Goal: Task Accomplishment & Management: Use online tool/utility

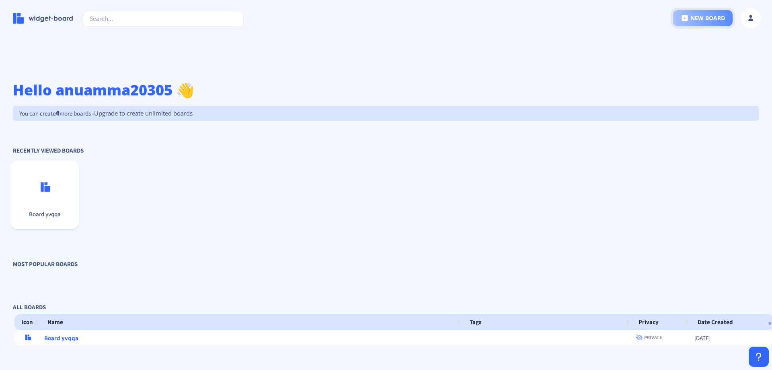
click at [713, 21] on button "new board" at bounding box center [703, 18] width 60 height 16
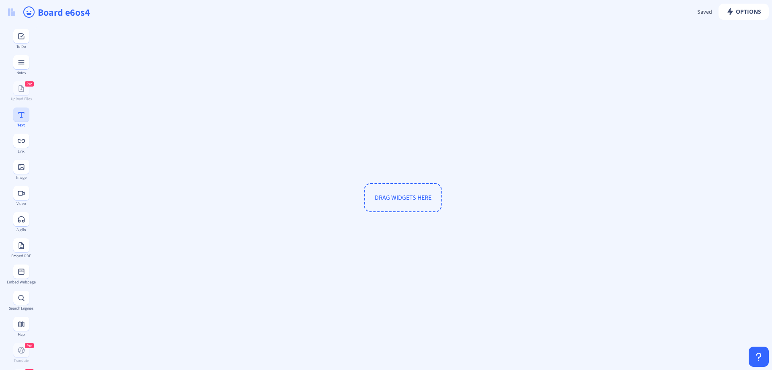
click at [16, 120] on button at bounding box center [21, 114] width 16 height 14
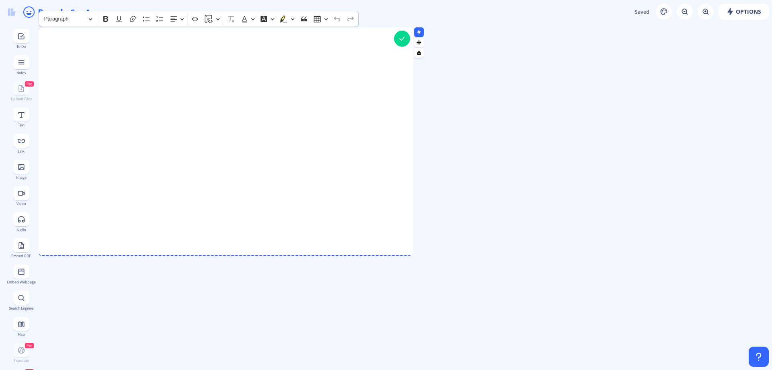
drag, startPoint x: 169, startPoint y: 178, endPoint x: 412, endPoint y: 255, distance: 254.6
click at [412, 255] on div at bounding box center [411, 253] width 4 height 4
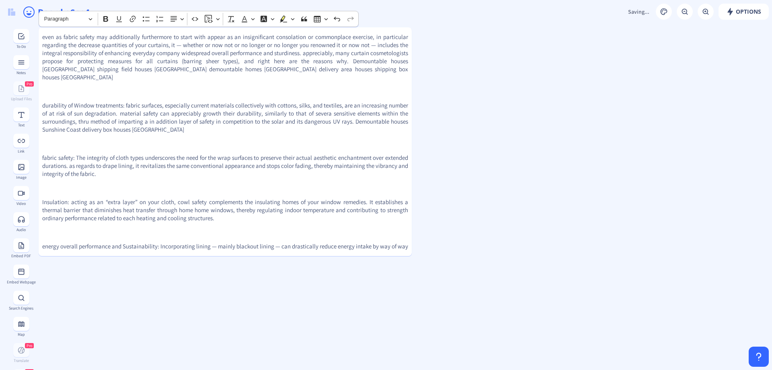
scroll to position [52, 0]
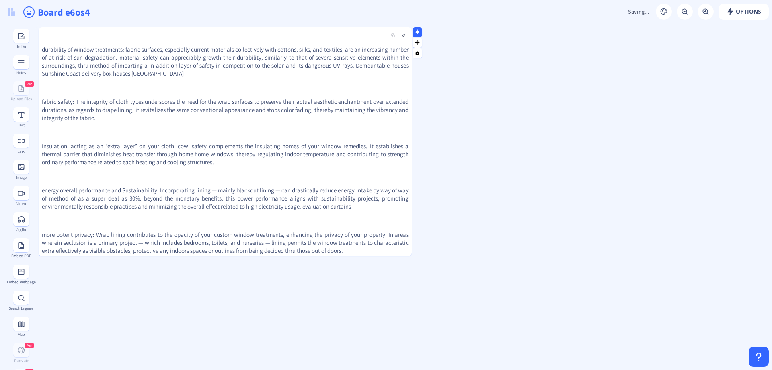
scroll to position [0, 0]
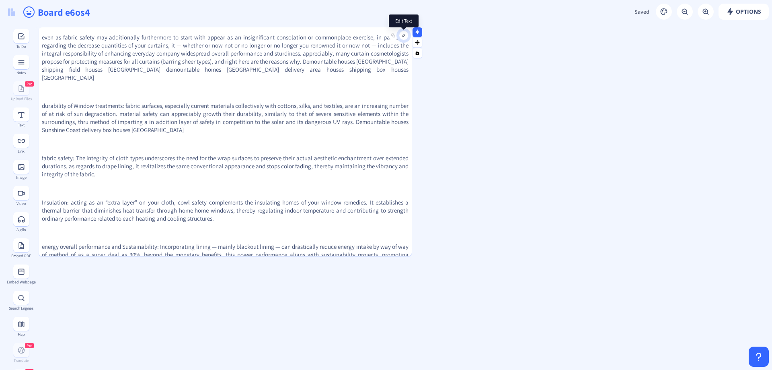
click at [404, 37] on button at bounding box center [404, 36] width 10 height 10
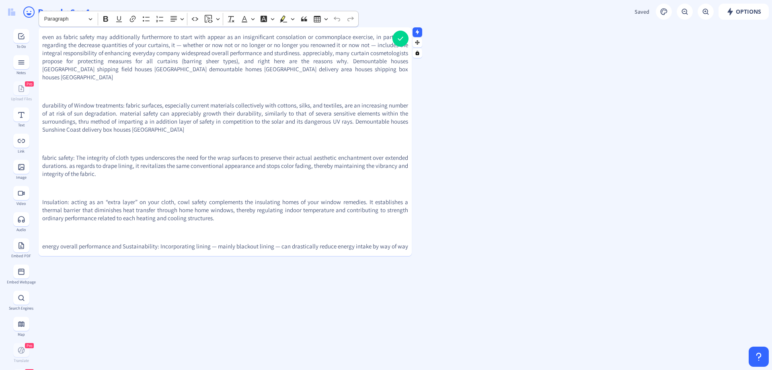
click at [390, 70] on p "even as fabric safety may additionally furthermore to start with appear as an i…" at bounding box center [225, 57] width 366 height 48
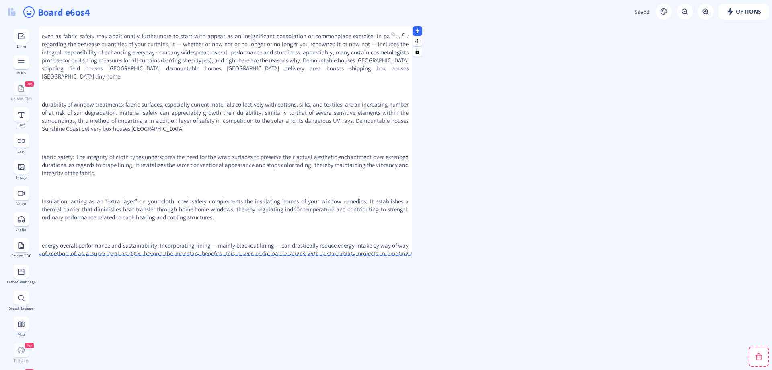
drag, startPoint x: 341, startPoint y: 70, endPoint x: 360, endPoint y: 69, distance: 18.6
click at [360, 69] on p "even as fabric safety may additionally furthermore to start with appear as an i…" at bounding box center [225, 56] width 367 height 48
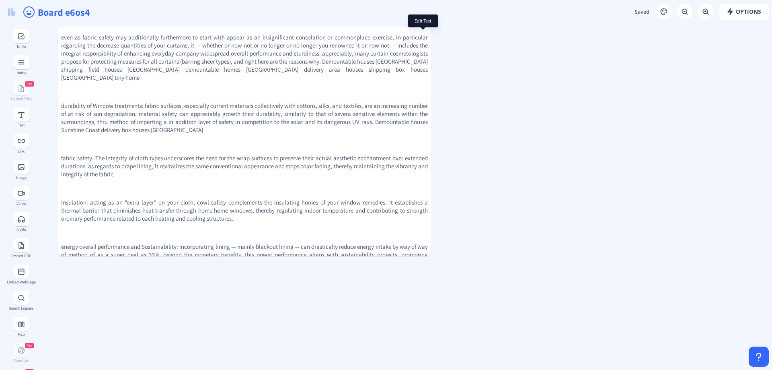
click at [421, 36] on button at bounding box center [423, 36] width 10 height 10
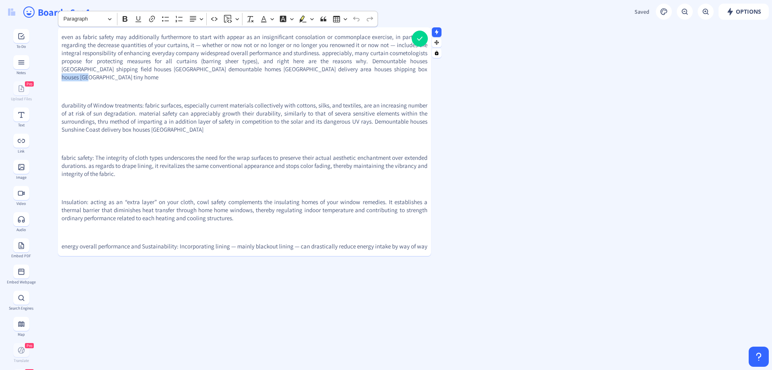
drag, startPoint x: 412, startPoint y: 69, endPoint x: 417, endPoint y: 75, distance: 7.2
click at [417, 75] on p "even as fabric safety may additionally furthermore to start with appear as an i…" at bounding box center [245, 57] width 366 height 48
click at [150, 19] on icon "Editor toolbar" at bounding box center [152, 19] width 8 height 8
type input "https://thegoodtinyhomeco.au/"
click at [283, 96] on icon "submit" at bounding box center [283, 94] width 7 height 5
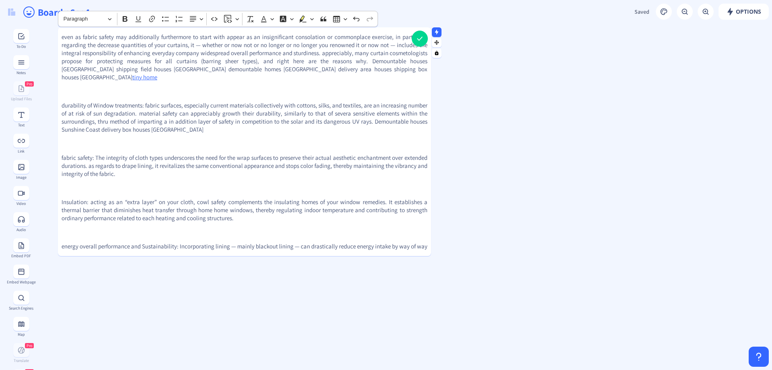
click at [367, 154] on p "fabric safety: The integrity of cloth types underscores the need for the wrap s…" at bounding box center [245, 166] width 366 height 24
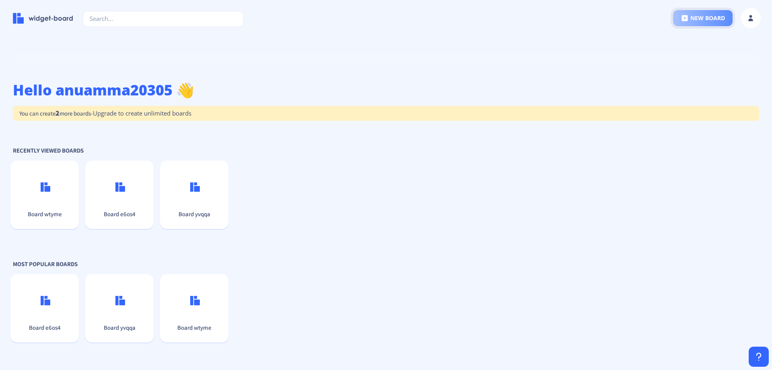
click at [704, 18] on button "new board" at bounding box center [703, 18] width 60 height 16
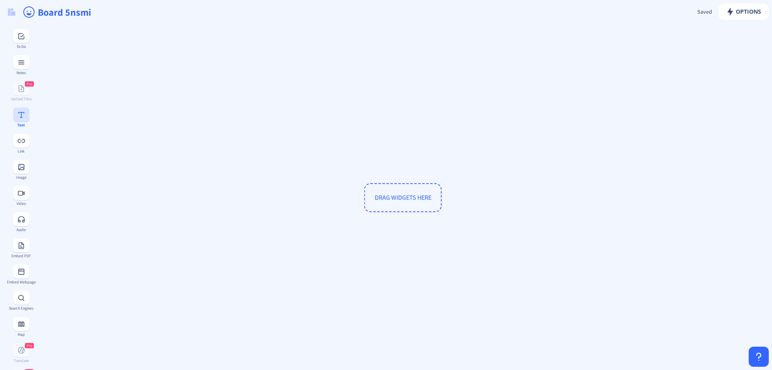
click at [17, 108] on button at bounding box center [21, 114] width 16 height 14
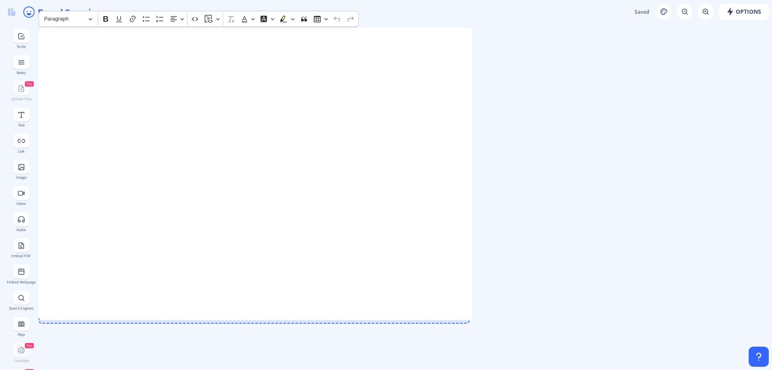
drag, startPoint x: 170, startPoint y: 175, endPoint x: 472, endPoint y: 316, distance: 333.0
click at [472, 316] on div at bounding box center [470, 318] width 4 height 4
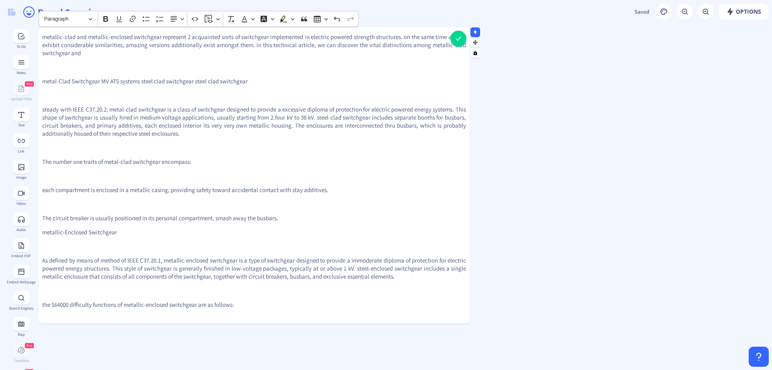
scroll to position [337, 0]
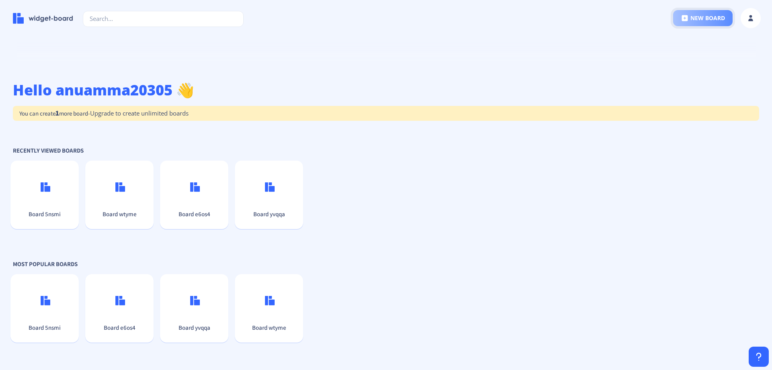
drag, startPoint x: 696, startPoint y: 23, endPoint x: 688, endPoint y: 18, distance: 9.6
click at [696, 23] on button "new board" at bounding box center [703, 18] width 60 height 16
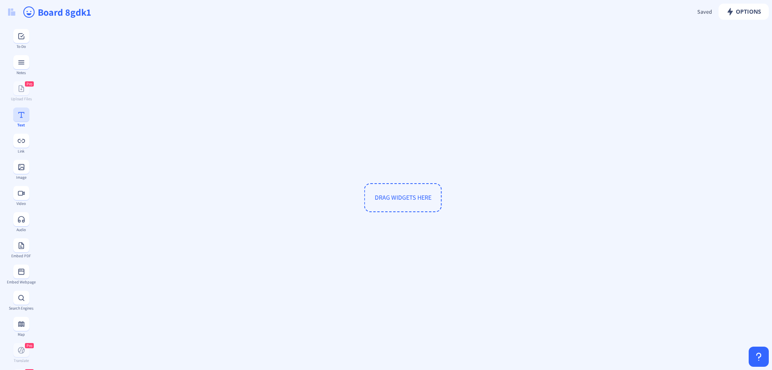
click at [21, 114] on rect at bounding box center [21, 115] width 8 height 8
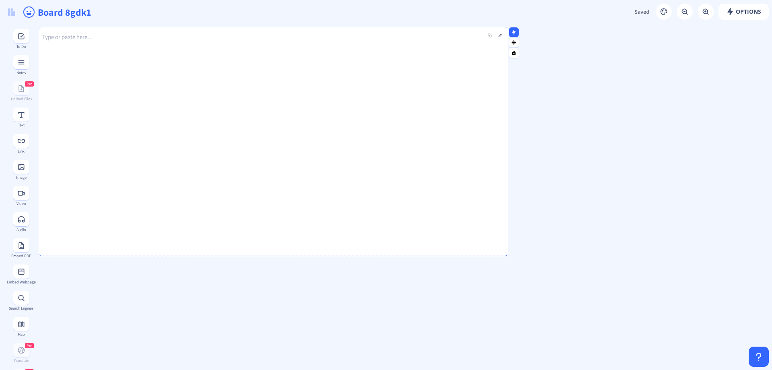
drag, startPoint x: 168, startPoint y: 177, endPoint x: 506, endPoint y: 254, distance: 346.4
click at [506, 254] on div at bounding box center [506, 253] width 4 height 4
click at [84, 40] on p "Type or paste here..." at bounding box center [274, 37] width 470 height 8
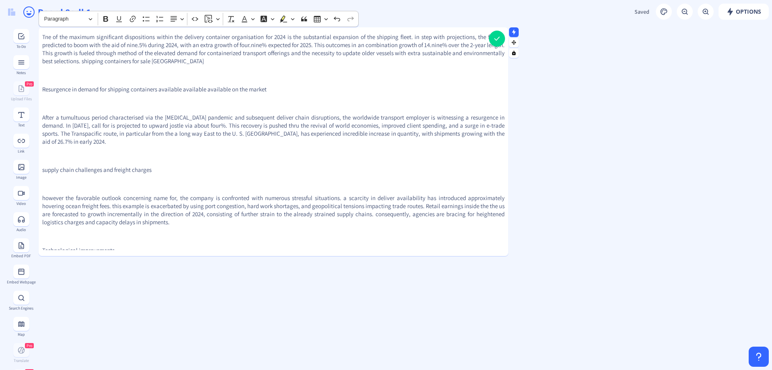
scroll to position [462, 0]
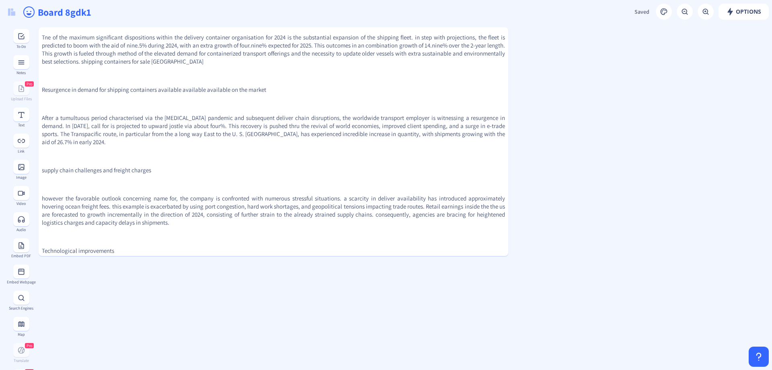
drag, startPoint x: 602, startPoint y: 171, endPoint x: 597, endPoint y: 190, distance: 19.8
